Goal: Task Accomplishment & Management: Manage account settings

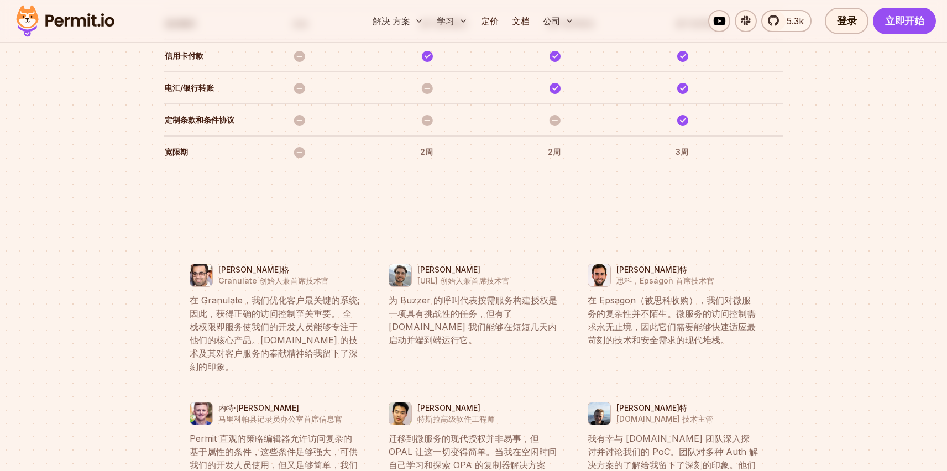
scroll to position [3925, 0]
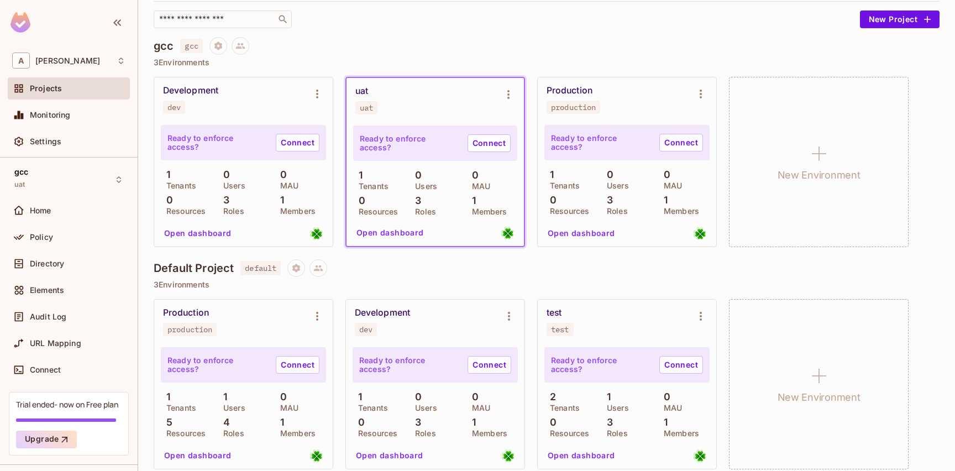
scroll to position [83, 0]
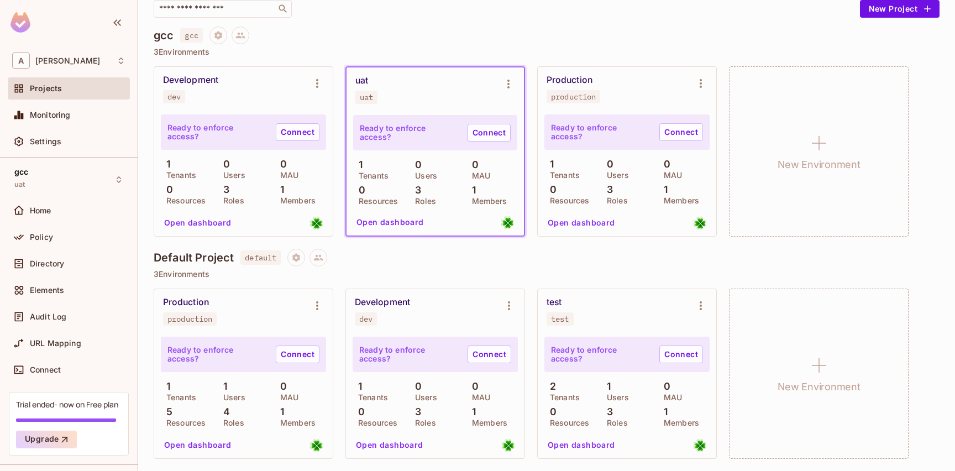
click at [420, 289] on div "Development dev Ready to enforce access? Connect 1 Tenants 0 Users 0 MAU 0 Reso…" at bounding box center [436, 374] width 180 height 170
click at [415, 302] on div "Development dev" at bounding box center [426, 311] width 143 height 29
click at [268, 327] on div "Production production" at bounding box center [243, 311] width 179 height 44
click at [331, 183] on div "Ready to enforce access? Connect 1 Tenants 0 Users 0 MAU 0 Resources 3 Roles 1 …" at bounding box center [243, 173] width 179 height 125
click at [303, 173] on div "0 MAU" at bounding box center [300, 169] width 51 height 20
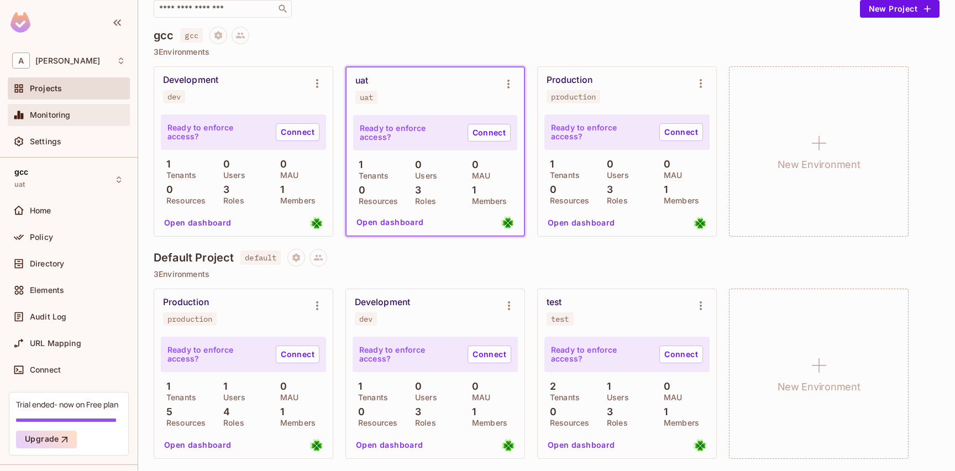
click at [70, 110] on div "Monitoring" at bounding box center [68, 114] width 113 height 13
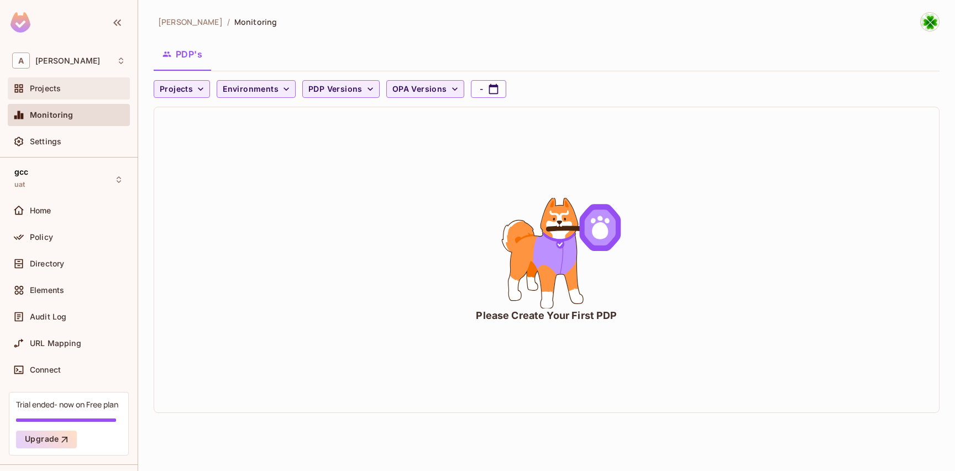
click at [62, 81] on div "Projects" at bounding box center [69, 88] width 122 height 22
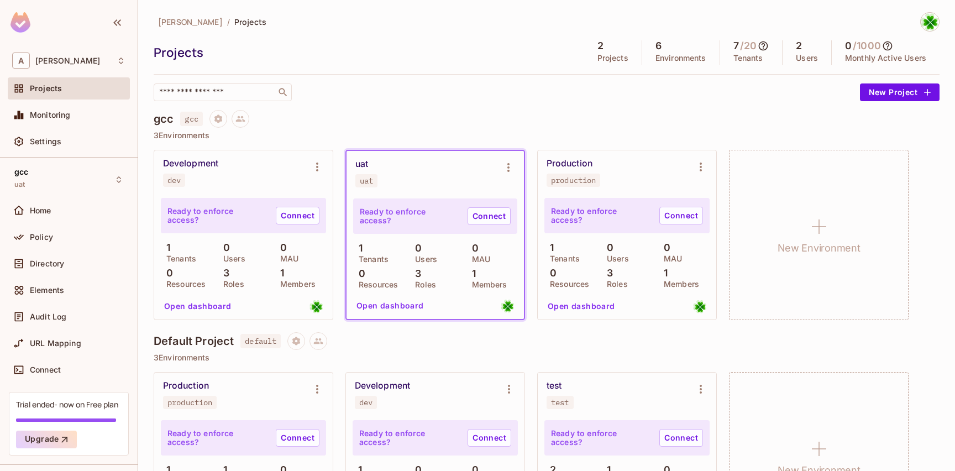
click at [759, 45] on icon at bounding box center [763, 45] width 9 height 9
drag, startPoint x: 618, startPoint y: 131, endPoint x: 626, endPoint y: 136, distance: 9.7
click at [618, 130] on div at bounding box center [477, 235] width 955 height 471
click at [629, 181] on div "Production production" at bounding box center [618, 172] width 143 height 29
click at [703, 162] on icon "Environment settings" at bounding box center [700, 166] width 13 height 13
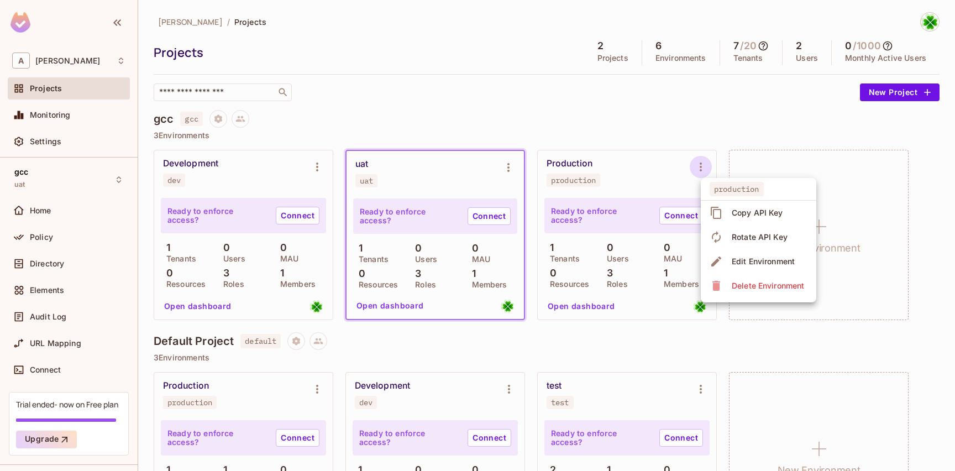
click at [700, 136] on div at bounding box center [477, 235] width 955 height 471
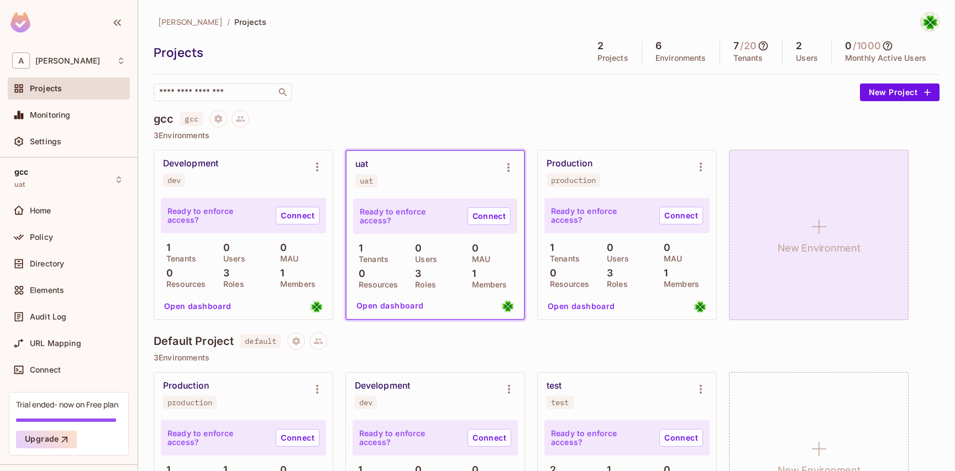
click at [794, 189] on div "New Environment" at bounding box center [819, 235] width 180 height 170
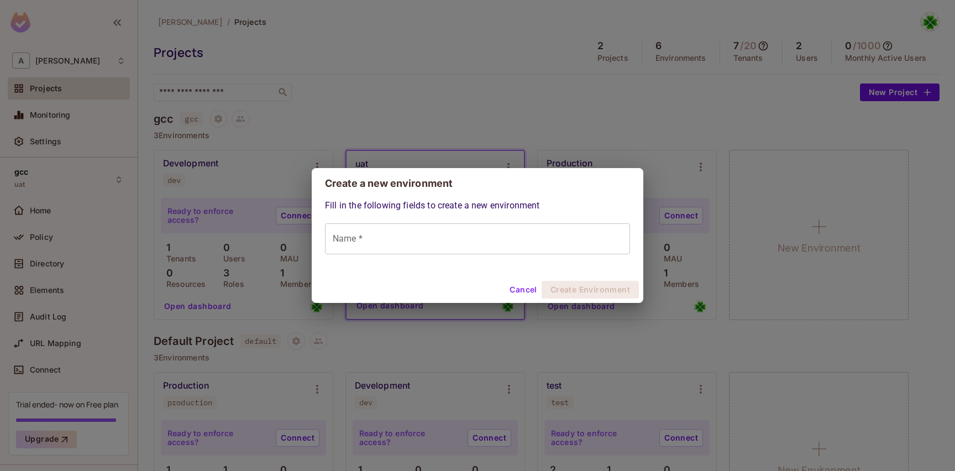
click at [514, 287] on button "Cancel" at bounding box center [523, 290] width 36 height 18
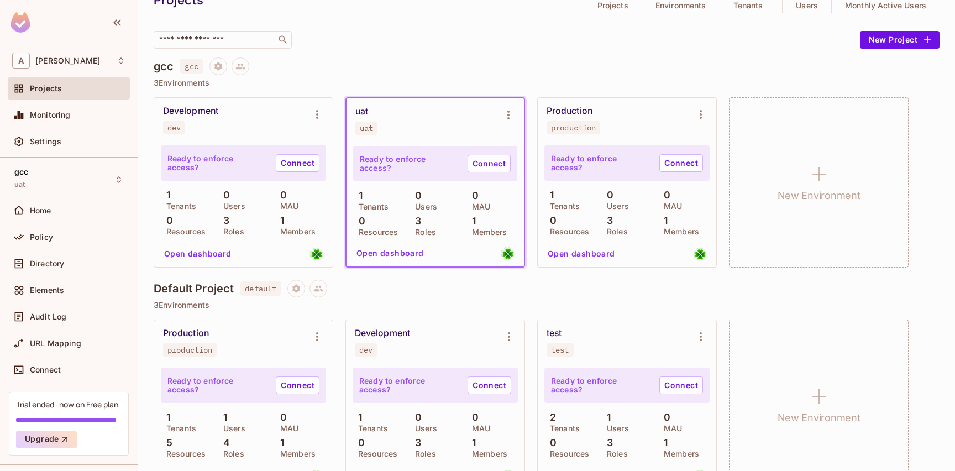
scroll to position [83, 0]
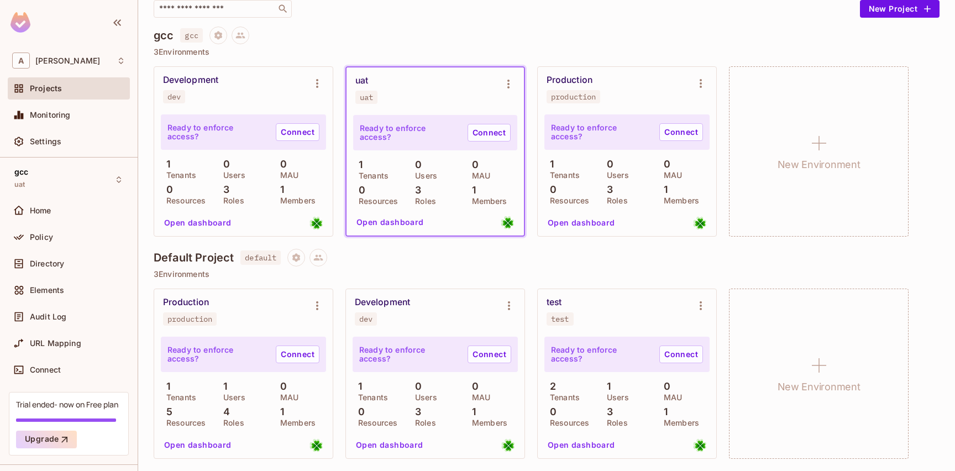
click at [238, 328] on div "Production production" at bounding box center [243, 311] width 179 height 44
click at [387, 327] on div "Development dev" at bounding box center [435, 311] width 179 height 44
click at [363, 317] on div "dev" at bounding box center [365, 319] width 13 height 9
click at [314, 308] on icon "Environment settings" at bounding box center [317, 305] width 13 height 13
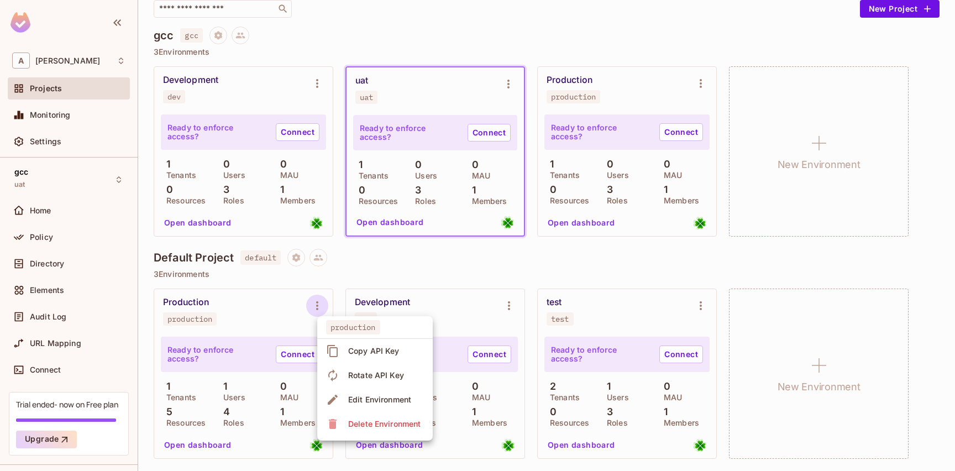
click at [273, 297] on div at bounding box center [477, 235] width 955 height 471
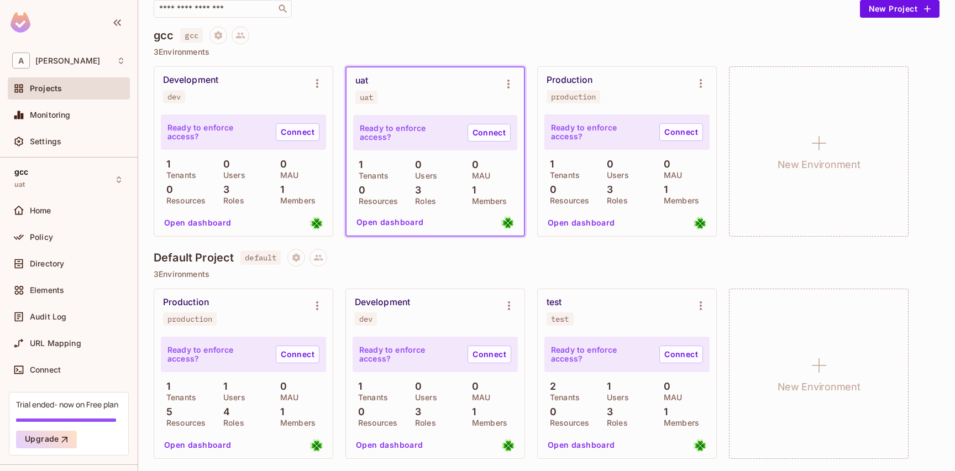
click at [258, 260] on div "production Copy API Key Rotate API Key Edit Environment Delete Environment" at bounding box center [477, 235] width 955 height 471
click at [258, 259] on span "default" at bounding box center [261, 257] width 40 height 14
click at [318, 262] on icon at bounding box center [319, 258] width 10 height 10
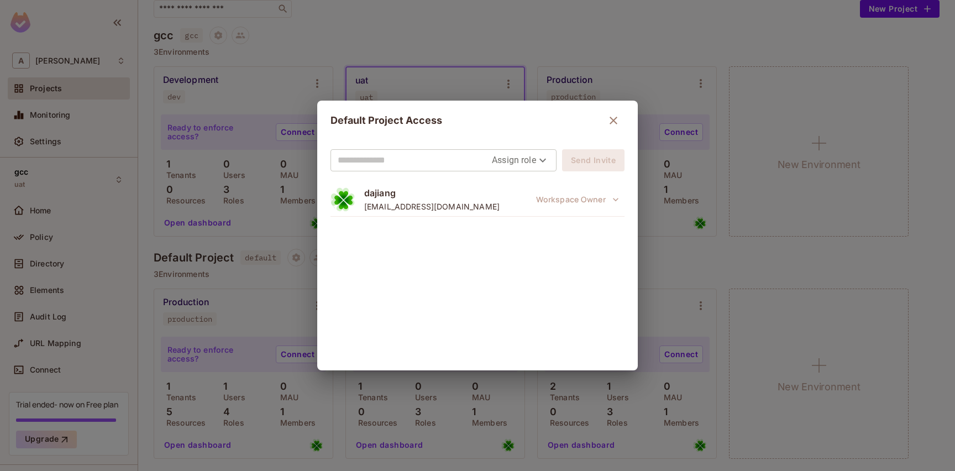
click at [427, 168] on input "text" at bounding box center [415, 161] width 154 height 18
click at [441, 154] on input "text" at bounding box center [415, 161] width 154 height 18
click at [606, 128] on button "button" at bounding box center [614, 120] width 22 height 22
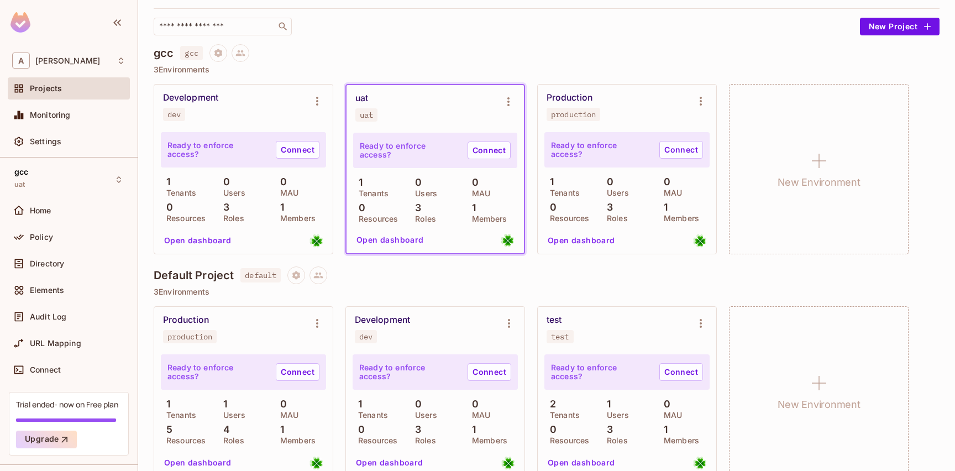
scroll to position [10, 0]
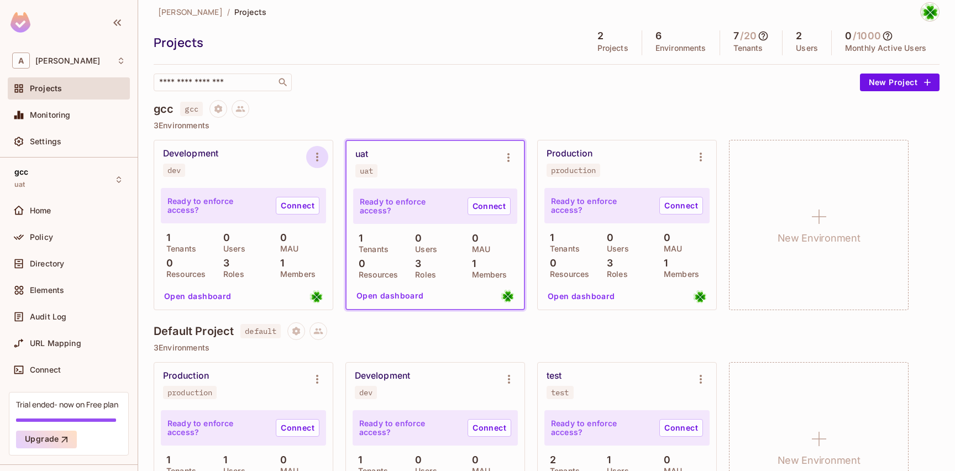
click at [311, 152] on icon "Environment settings" at bounding box center [317, 156] width 13 height 13
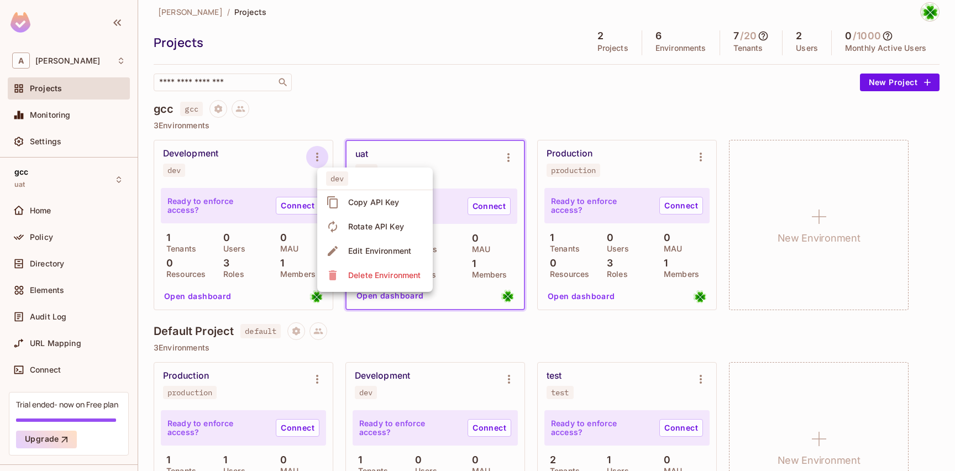
click at [268, 166] on div at bounding box center [477, 235] width 955 height 471
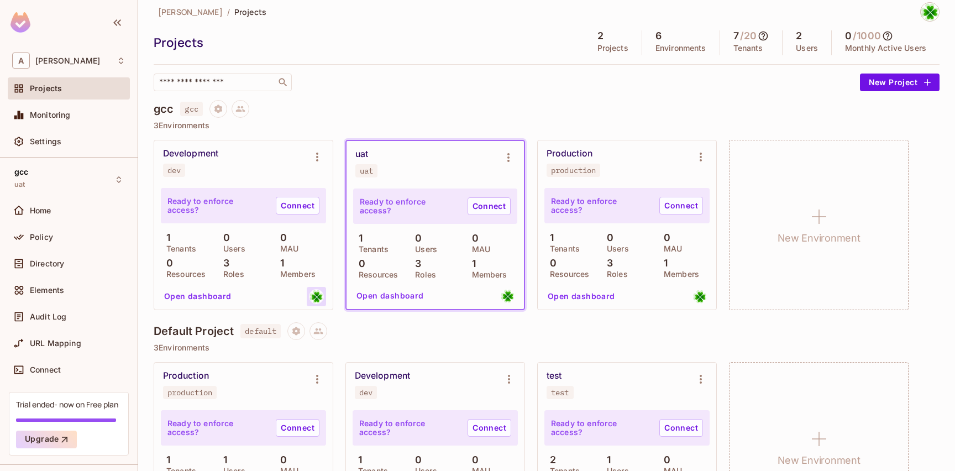
click at [318, 298] on img at bounding box center [317, 297] width 14 height 14
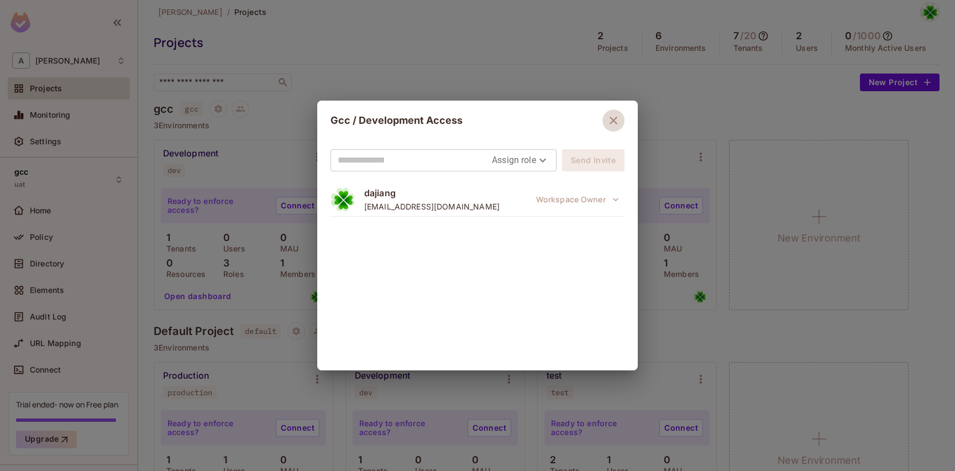
click at [613, 125] on icon "button" at bounding box center [613, 120] width 13 height 13
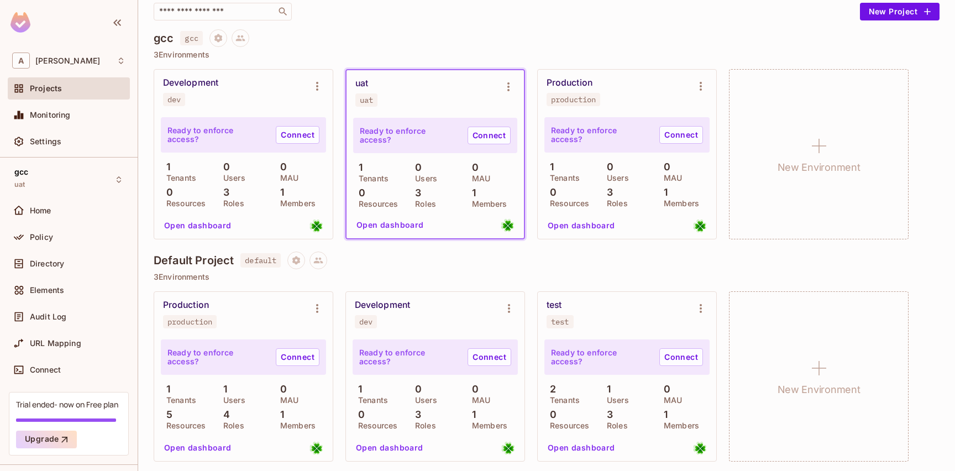
scroll to position [83, 0]
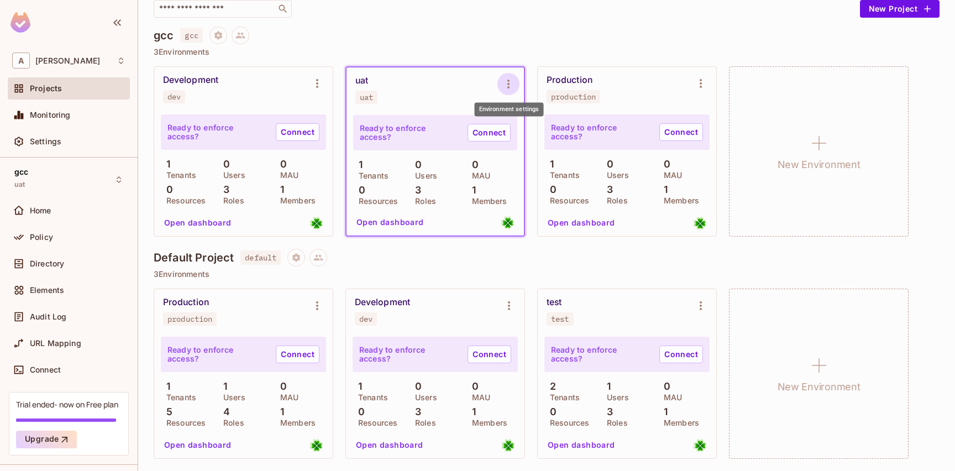
click at [510, 87] on icon "Environment settings" at bounding box center [508, 83] width 13 height 13
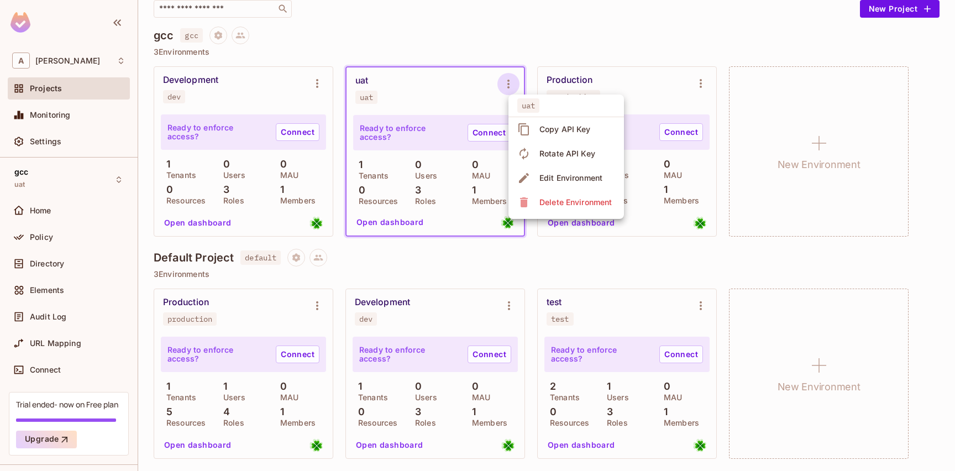
click at [474, 85] on div at bounding box center [477, 235] width 955 height 471
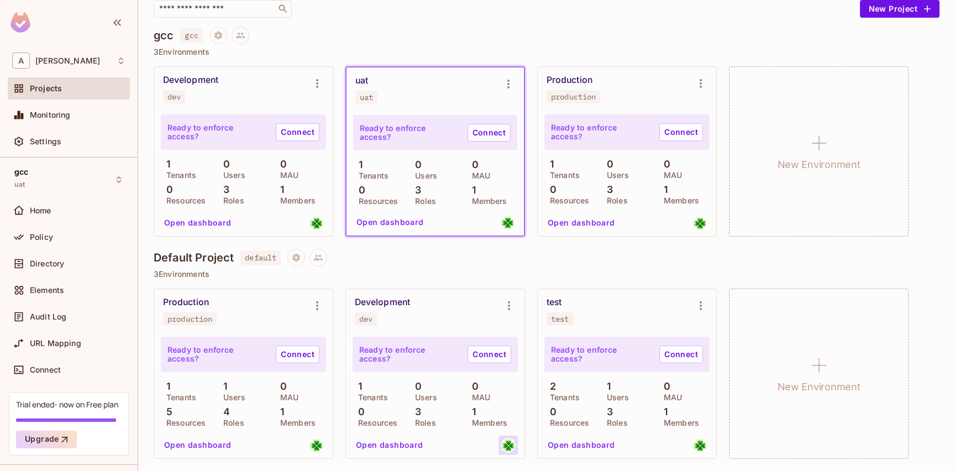
click at [508, 448] on img at bounding box center [508, 445] width 14 height 14
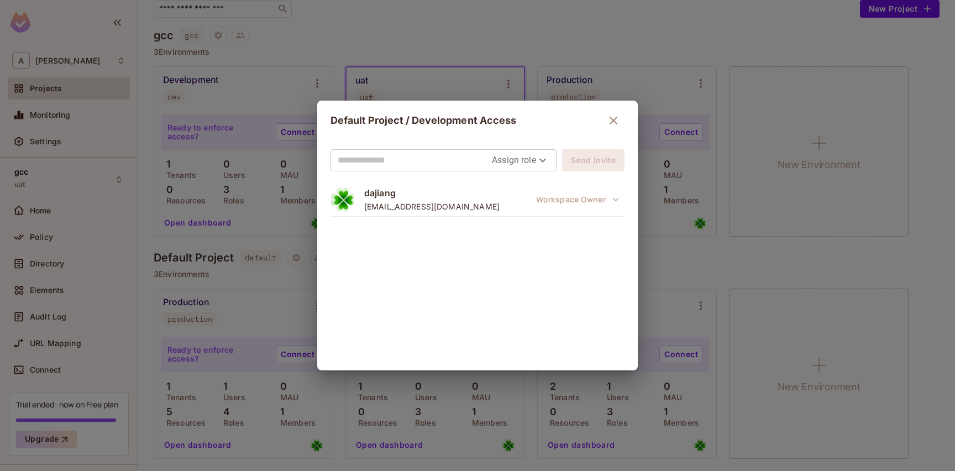
click at [563, 253] on div "dajiang sunjianghong@gmail.com Workspace Owner" at bounding box center [478, 270] width 294 height 177
click at [625, 221] on div "Assign role Send Invite dajiang sunjianghong@gmail.com Workspace Owner" at bounding box center [477, 255] width 321 height 230
drag, startPoint x: 500, startPoint y: 239, endPoint x: 544, endPoint y: 202, distance: 56.5
click at [500, 239] on div "dajiang sunjianghong@gmail.com Workspace Owner" at bounding box center [478, 270] width 294 height 177
click at [483, 192] on div "dajiang sunjianghong@gmail.com Workspace Owner" at bounding box center [478, 199] width 294 height 34
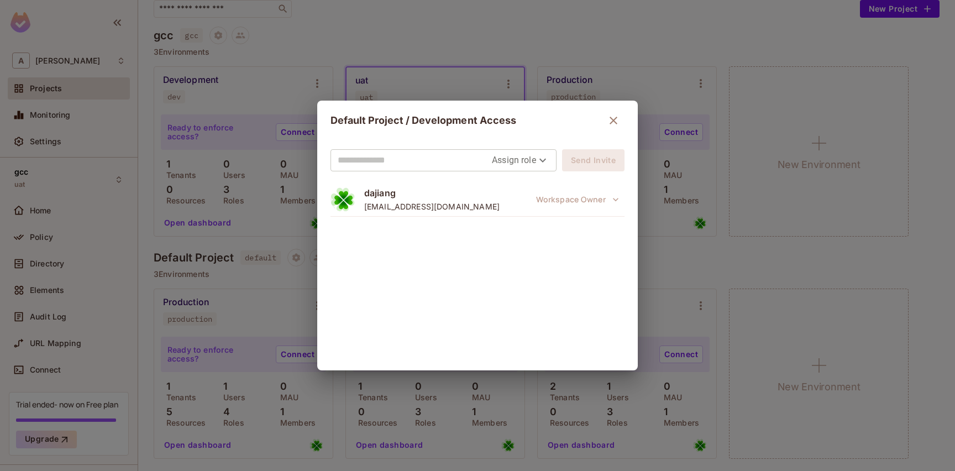
click at [524, 163] on body "A andy Projects Monitoring Settings gcc uat Home Policy Directory Elements Audi…" at bounding box center [477, 235] width 955 height 471
click at [524, 206] on li "Editor" at bounding box center [521, 205] width 58 height 20
click at [532, 161] on body "A andy Projects Monitoring Settings gcc uat Home Policy Directory Elements Audi…" at bounding box center [477, 235] width 955 height 471
click at [539, 221] on li "Viewer" at bounding box center [530, 225] width 44 height 20
click at [529, 166] on body "A andy Projects Monitoring Settings gcc uat Home Policy Directory Elements Audi…" at bounding box center [477, 235] width 955 height 471
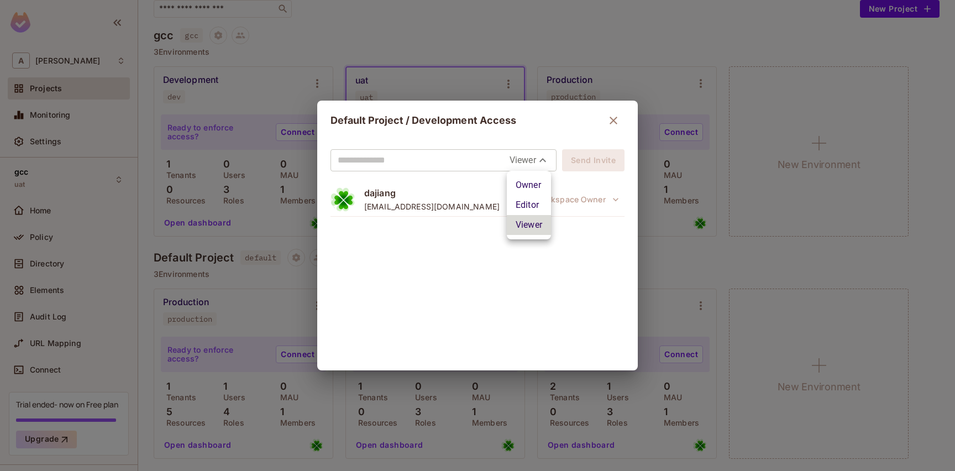
click at [533, 191] on li "Owner" at bounding box center [529, 185] width 44 height 20
click at [532, 161] on body "A andy Projects Monitoring Settings gcc uat Home Policy Directory Elements Audi…" at bounding box center [477, 235] width 955 height 471
click at [533, 201] on li "Editor" at bounding box center [530, 205] width 44 height 20
click at [529, 164] on body "A andy Projects Monitoring Settings gcc uat Home Policy Directory Elements Audi…" at bounding box center [477, 235] width 955 height 471
click at [537, 219] on li "Viewer" at bounding box center [530, 225] width 44 height 20
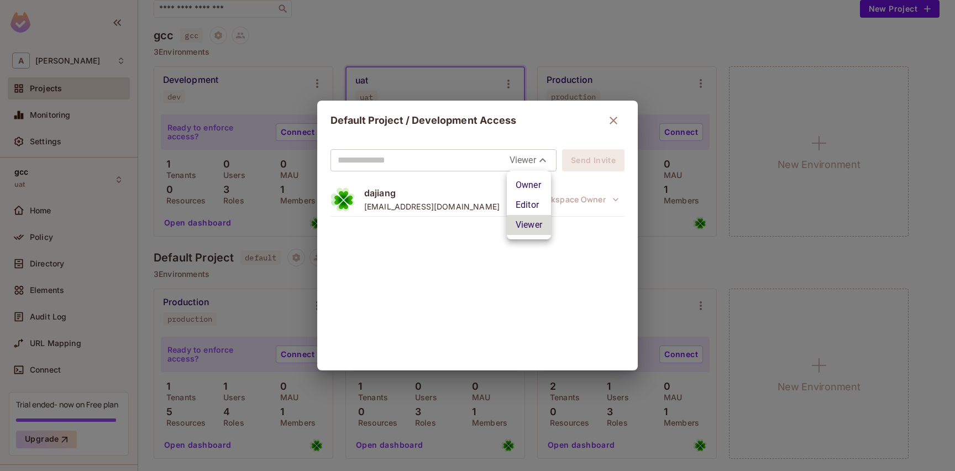
click at [534, 164] on body "A andy Projects Monitoring Settings gcc uat Home Policy Directory Elements Audi…" at bounding box center [477, 235] width 955 height 471
click at [540, 198] on li "Editor" at bounding box center [529, 205] width 44 height 20
type input "*****"
click at [612, 122] on icon "button" at bounding box center [614, 121] width 8 height 8
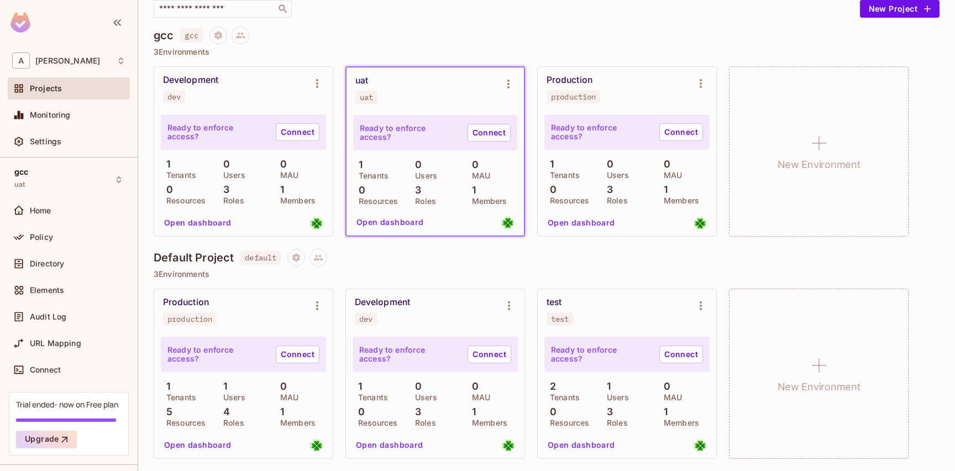
scroll to position [0, 0]
